Goal: Transaction & Acquisition: Purchase product/service

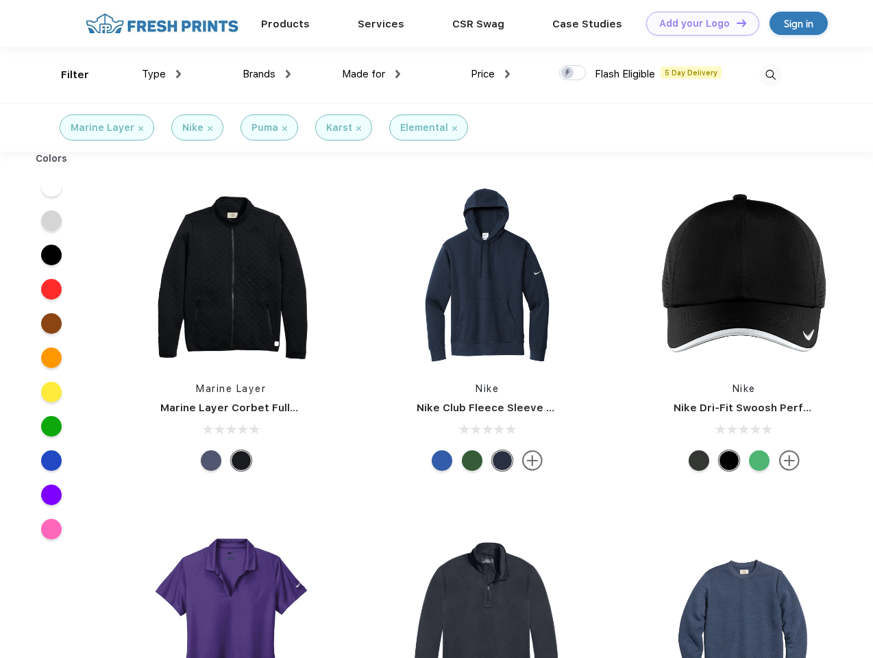
scroll to position [1, 0]
click at [698, 23] on link "Add your Logo Design Tool" at bounding box center [702, 24] width 113 height 24
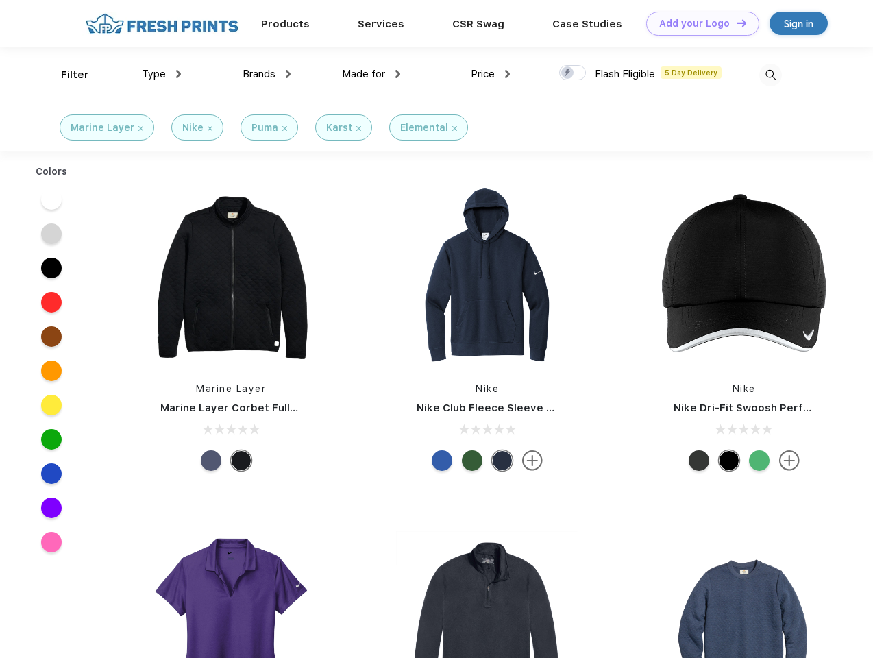
click at [0, 0] on div "Design Tool" at bounding box center [0, 0] width 0 height 0
click at [735, 23] on link "Add your Logo Design Tool" at bounding box center [702, 24] width 113 height 24
click at [66, 75] on div "Filter" at bounding box center [75, 75] width 28 height 16
click at [162, 74] on span "Type" at bounding box center [154, 74] width 24 height 12
click at [267, 74] on span "Brands" at bounding box center [259, 74] width 33 height 12
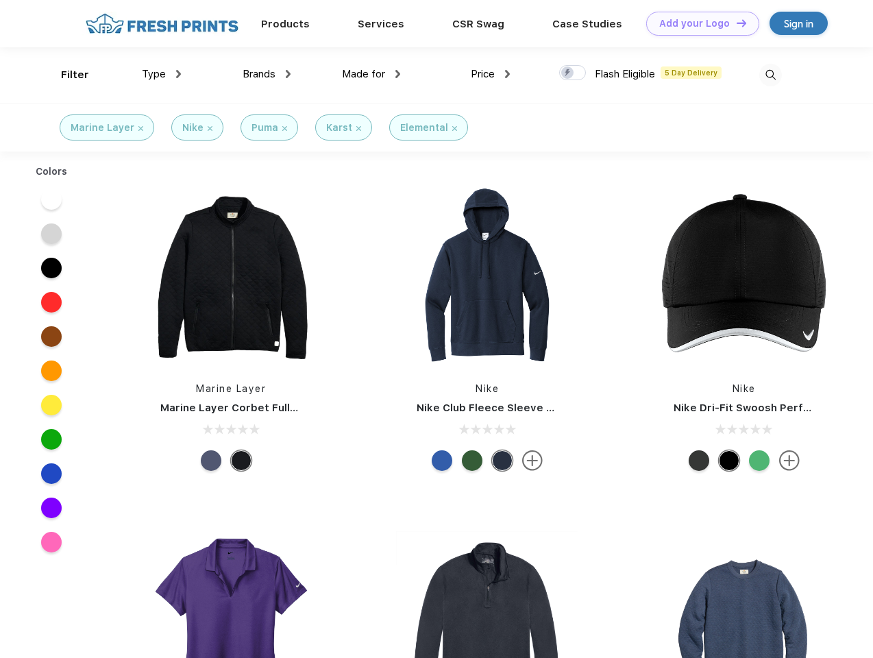
click at [371, 74] on span "Made for" at bounding box center [363, 74] width 43 height 12
click at [491, 74] on span "Price" at bounding box center [483, 74] width 24 height 12
click at [573, 73] on div at bounding box center [572, 72] width 27 height 15
click at [568, 73] on input "checkbox" at bounding box center [563, 68] width 9 height 9
click at [770, 75] on img at bounding box center [770, 75] width 23 height 23
